Goal: Task Accomplishment & Management: Use online tool/utility

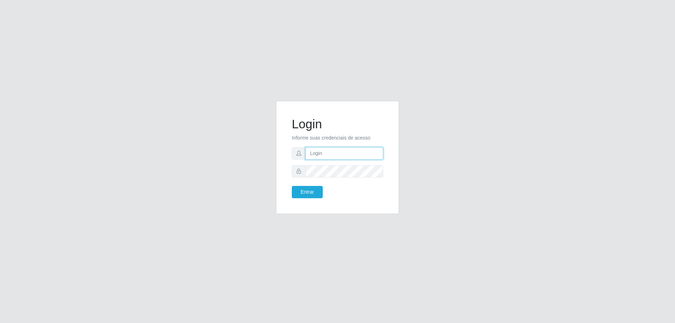
drag, startPoint x: 330, startPoint y: 154, endPoint x: 339, endPoint y: 153, distance: 8.8
click at [330, 154] on input "text" at bounding box center [344, 153] width 78 height 12
type input "[PERSON_NAME][EMAIL_ADDRESS][DOMAIN_NAME]"
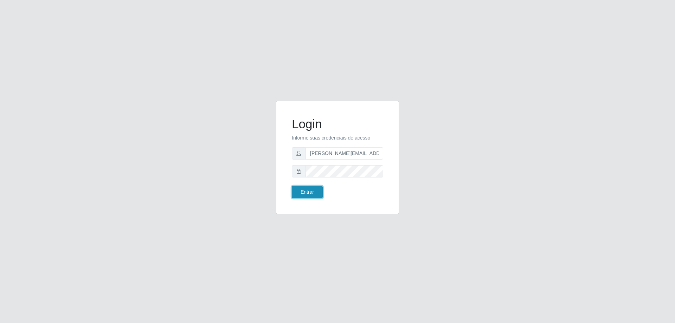
click at [304, 191] on button "Entrar" at bounding box center [307, 192] width 31 height 12
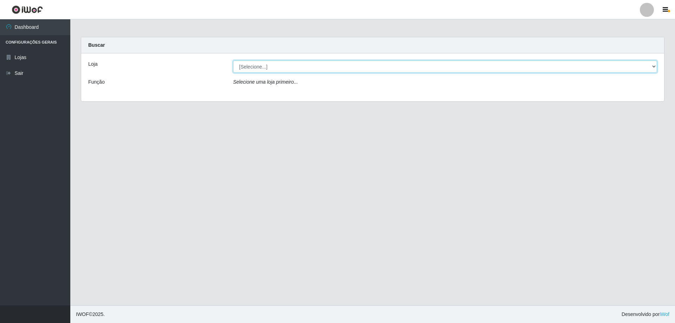
click at [336, 69] on select "[Selecione...] Atacado Vem - Loja 47 Jardim Limoeiro" at bounding box center [445, 66] width 424 height 12
select select "461"
click at [233, 60] on select "[Selecione...] Atacado Vem - Loja 47 Jardim Limoeiro" at bounding box center [445, 66] width 424 height 12
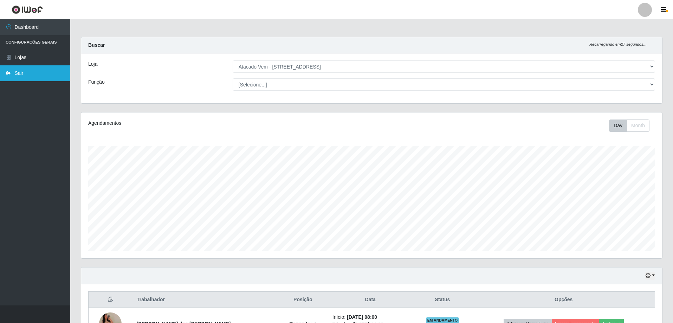
click at [18, 74] on link "Sair" at bounding box center [35, 73] width 70 height 16
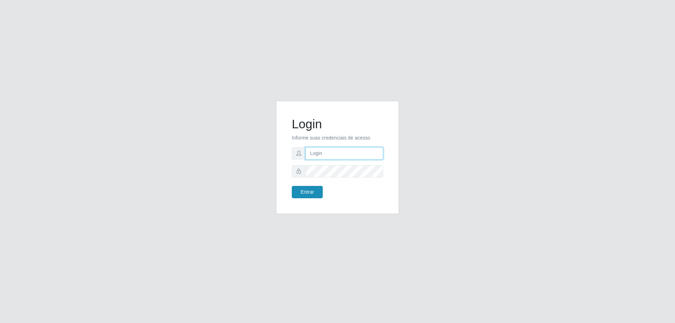
type input "[PERSON_NAME][EMAIL_ADDRESS][DOMAIN_NAME]"
click at [301, 190] on button "Entrar" at bounding box center [307, 192] width 31 height 12
